Goal: Find specific page/section: Find specific page/section

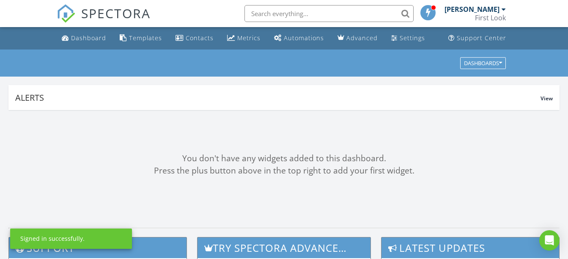
click at [292, 15] on input "text" at bounding box center [329, 13] width 169 height 17
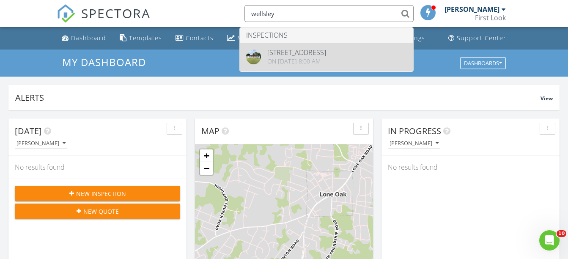
type input "wellsley"
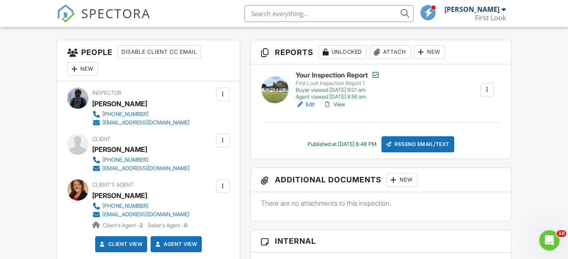
click at [339, 104] on link "View" at bounding box center [334, 104] width 22 height 8
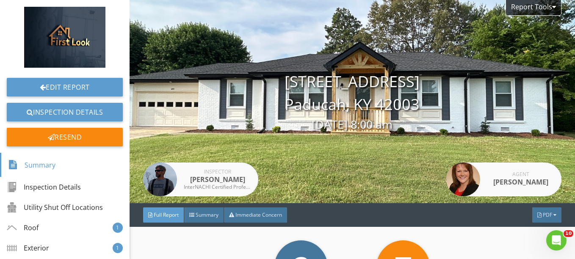
click at [339, 104] on div "[STREET_ADDRESS] [GEOGRAPHIC_DATA], KY 42003 [DATE] 8:00 am" at bounding box center [352, 101] width 445 height 63
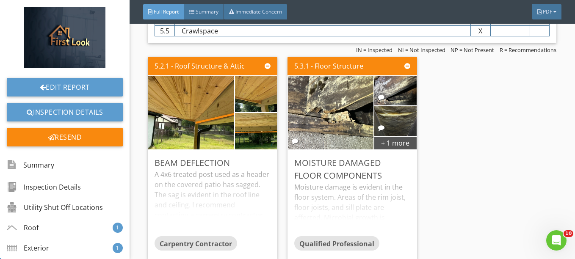
scroll to position [3127, 0]
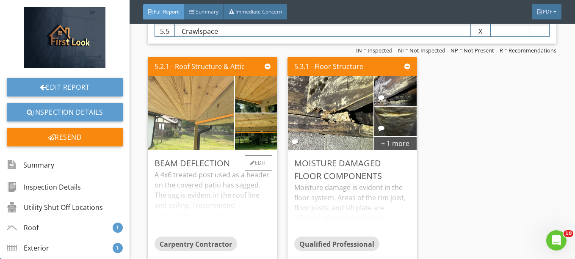
click at [213, 129] on img at bounding box center [191, 113] width 214 height 161
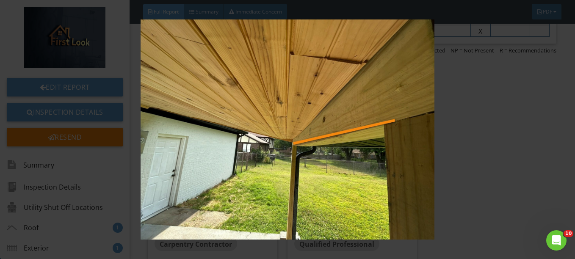
click at [468, 136] on img at bounding box center [287, 129] width 520 height 220
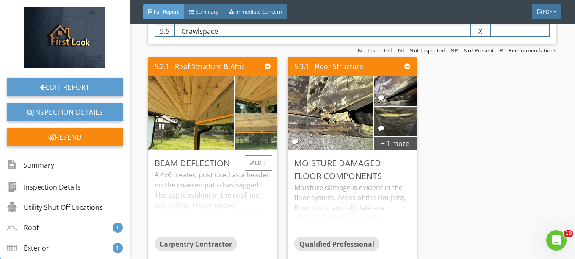
click at [258, 136] on img at bounding box center [255, 131] width 105 height 79
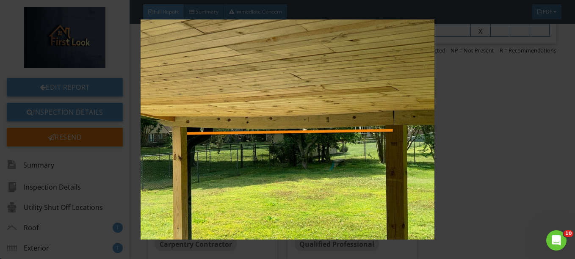
click at [479, 137] on img at bounding box center [287, 129] width 520 height 220
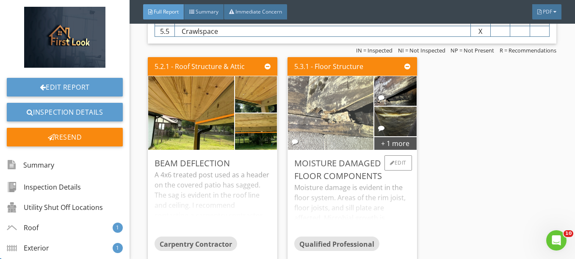
click at [321, 129] on img at bounding box center [330, 113] width 214 height 160
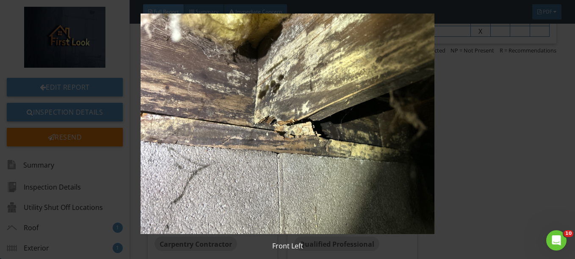
click at [459, 140] on img at bounding box center [287, 124] width 520 height 220
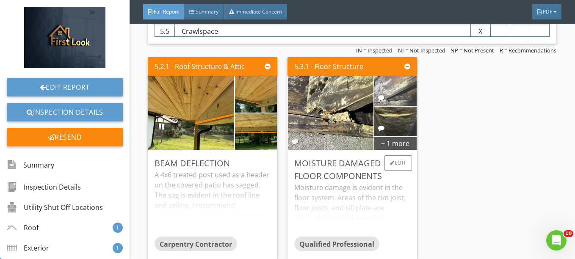
click at [386, 114] on img at bounding box center [395, 91] width 99 height 74
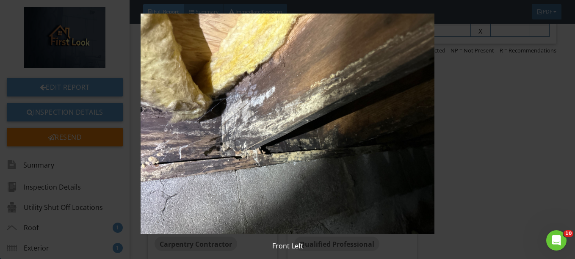
click at [358, 174] on img at bounding box center [287, 124] width 520 height 220
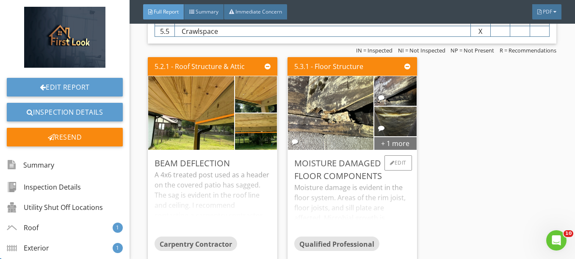
click at [386, 150] on div "+ 1 more" at bounding box center [395, 143] width 42 height 14
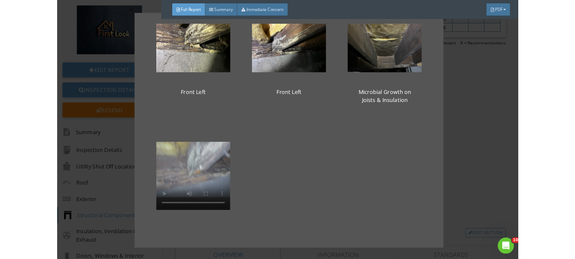
scroll to position [0, 0]
